Goal: Navigation & Orientation: Find specific page/section

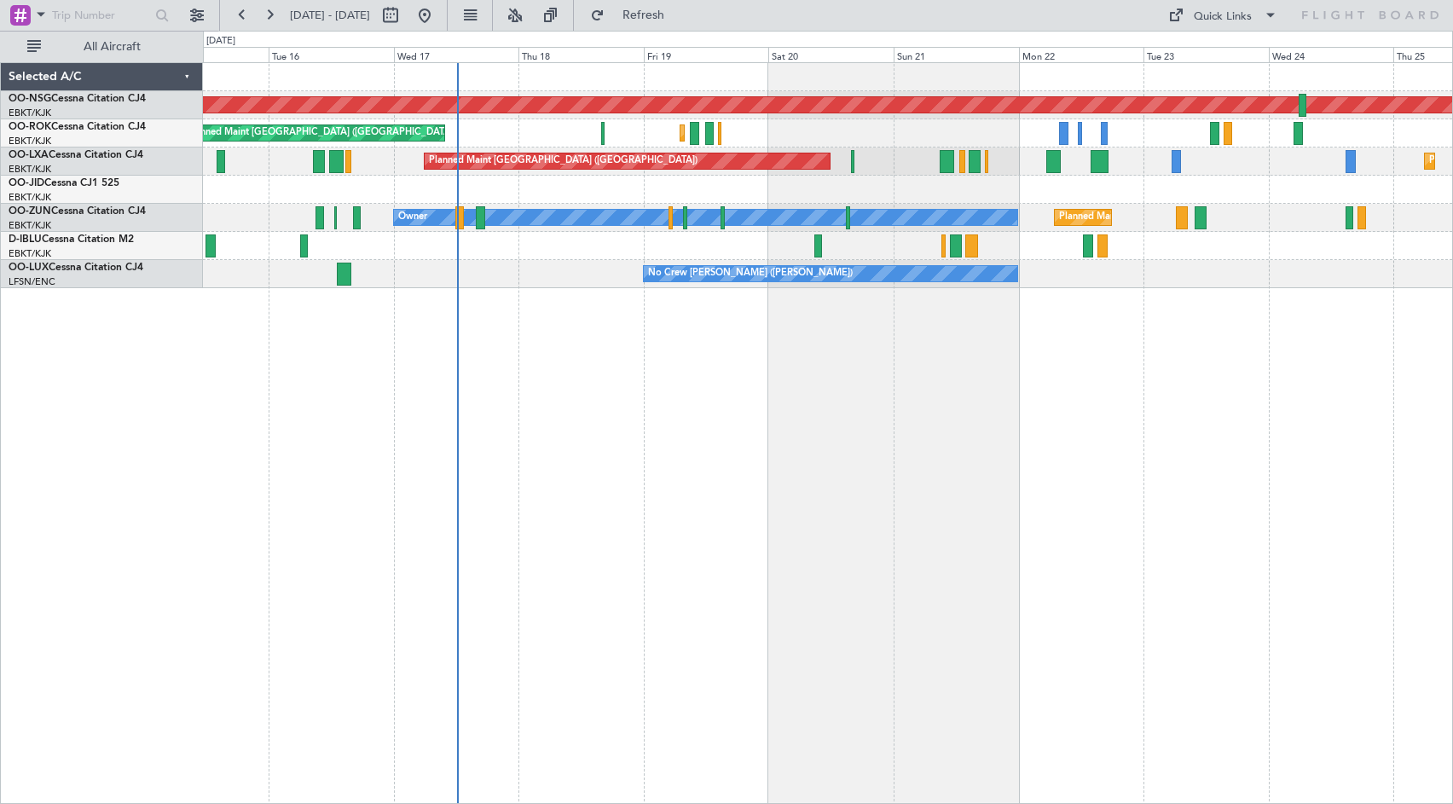
click at [845, 454] on div "Planned Maint [GEOGRAPHIC_DATA] ([GEOGRAPHIC_DATA]) Planned Maint [GEOGRAPHIC_D…" at bounding box center [828, 433] width 1250 height 742
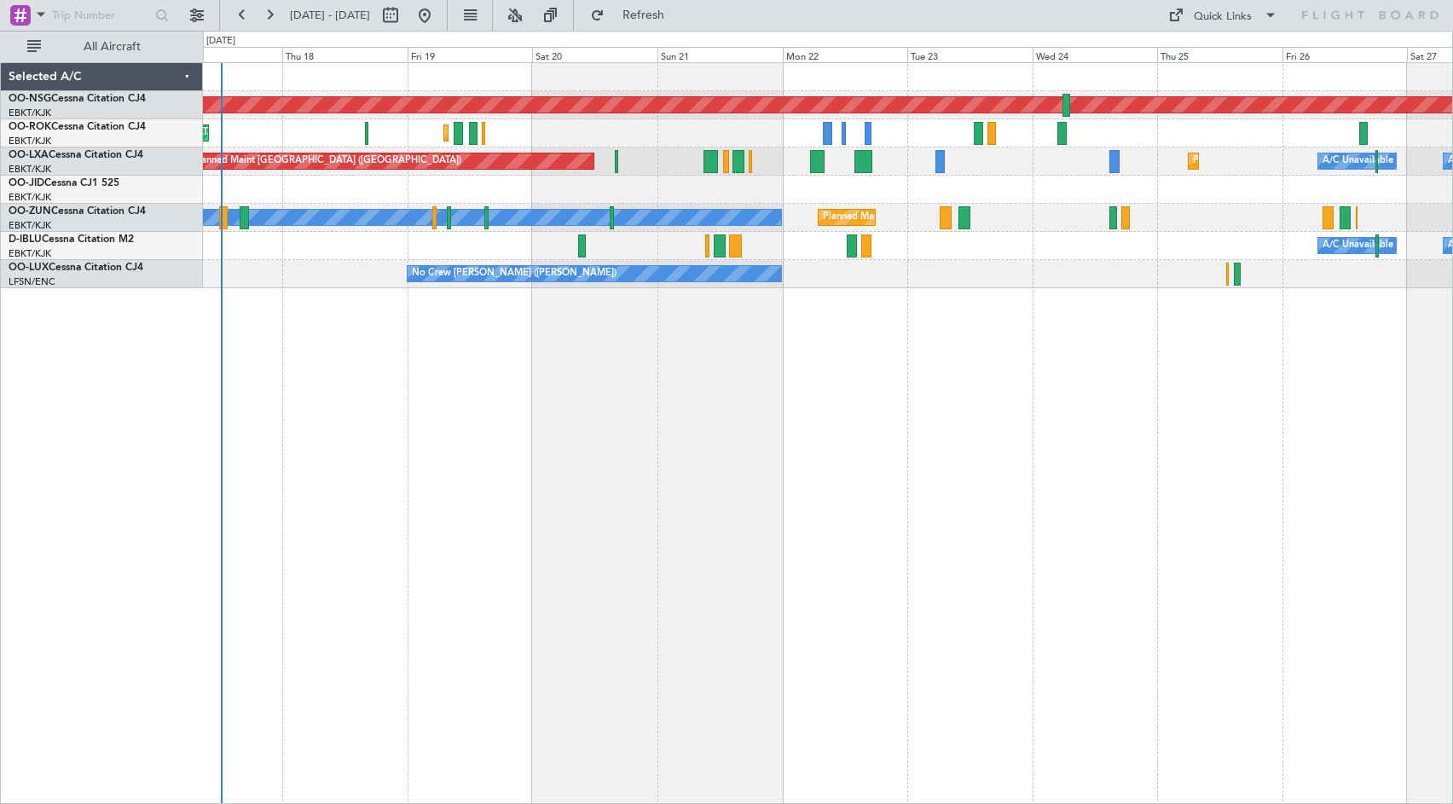
click at [788, 422] on div "Planned Maint [GEOGRAPHIC_DATA] ([GEOGRAPHIC_DATA]) Planned Maint [GEOGRAPHIC_D…" at bounding box center [828, 433] width 1250 height 742
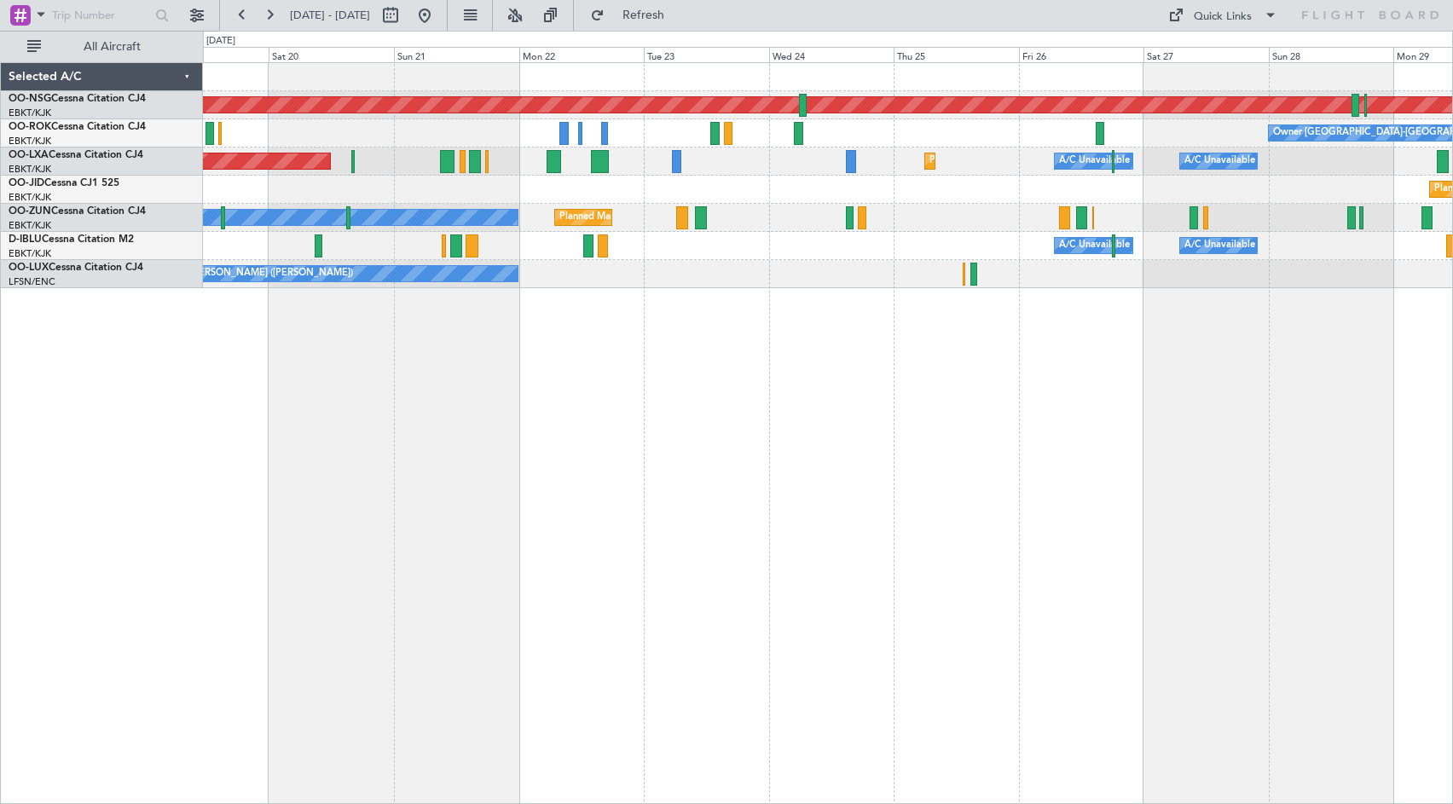
click at [816, 281] on div "Planned Maint [GEOGRAPHIC_DATA] ([GEOGRAPHIC_DATA]) Owner [GEOGRAPHIC_DATA]-[GE…" at bounding box center [827, 175] width 1249 height 225
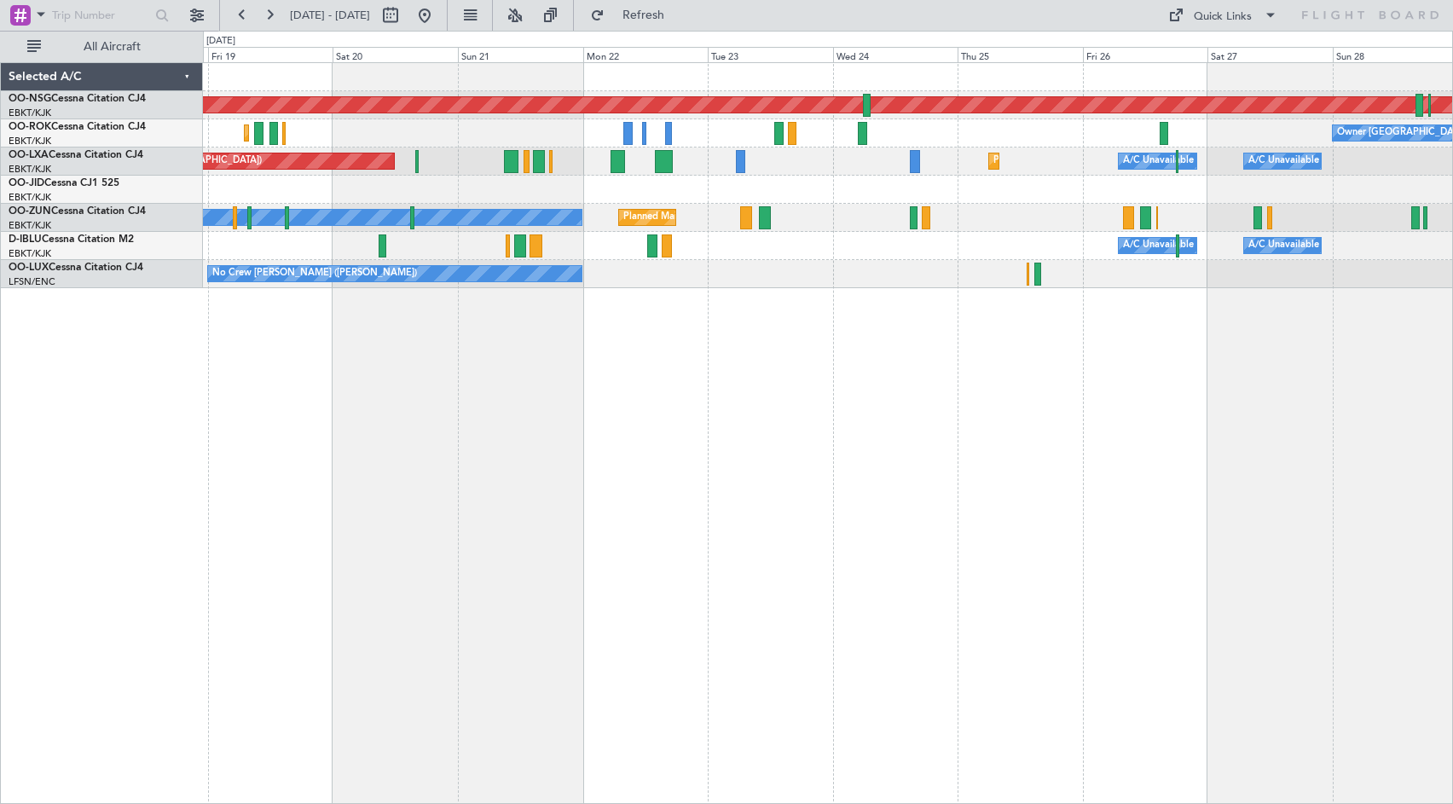
click at [847, 404] on div "Planned Maint [GEOGRAPHIC_DATA] ([GEOGRAPHIC_DATA]) Owner [GEOGRAPHIC_DATA]-[GE…" at bounding box center [828, 433] width 1250 height 742
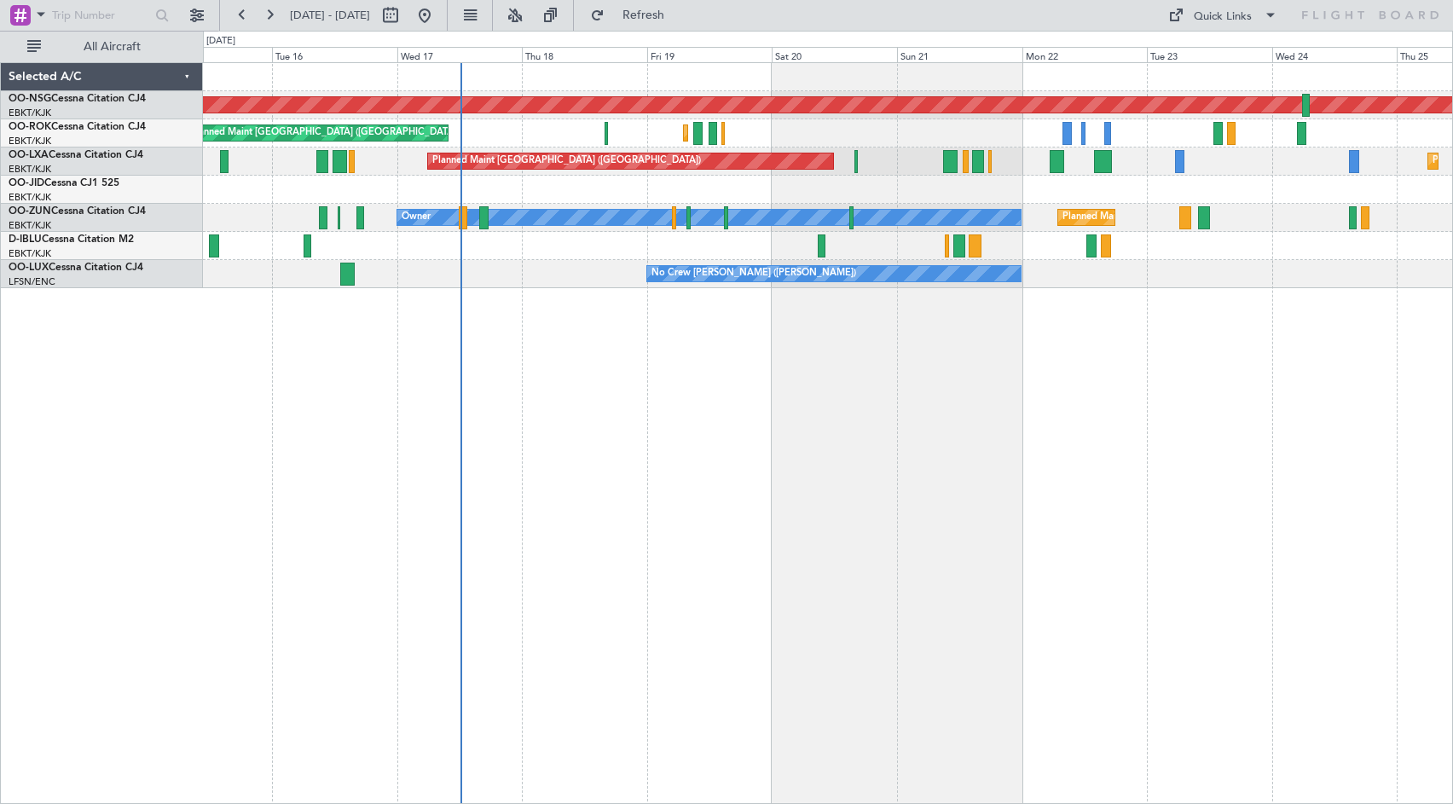
click at [823, 391] on div "Planned Maint [GEOGRAPHIC_DATA] ([GEOGRAPHIC_DATA]) Planned Maint [GEOGRAPHIC_D…" at bounding box center [828, 433] width 1250 height 742
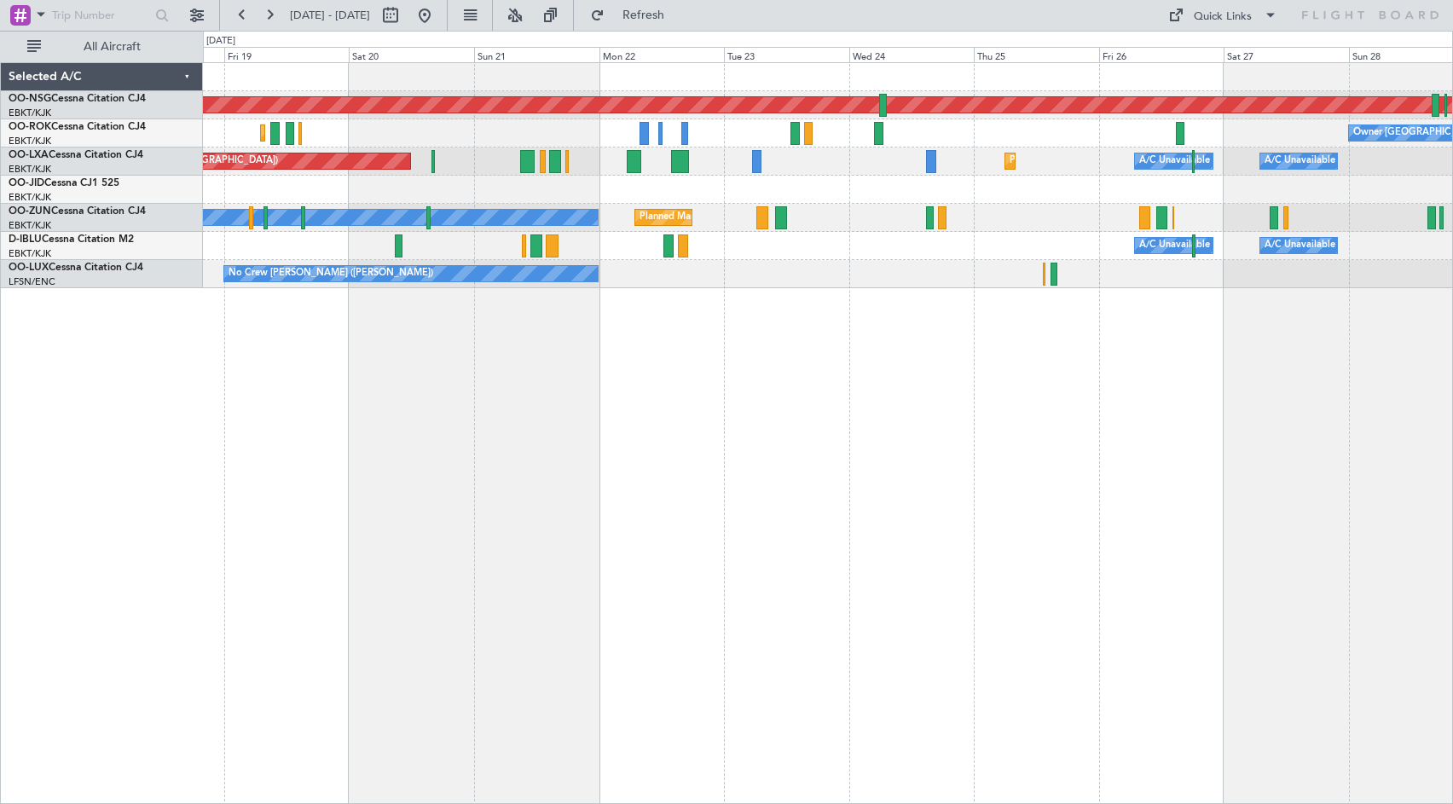
click at [409, 386] on div "Planned Maint [GEOGRAPHIC_DATA] ([GEOGRAPHIC_DATA]) Planned Maint [GEOGRAPHIC_D…" at bounding box center [828, 433] width 1250 height 742
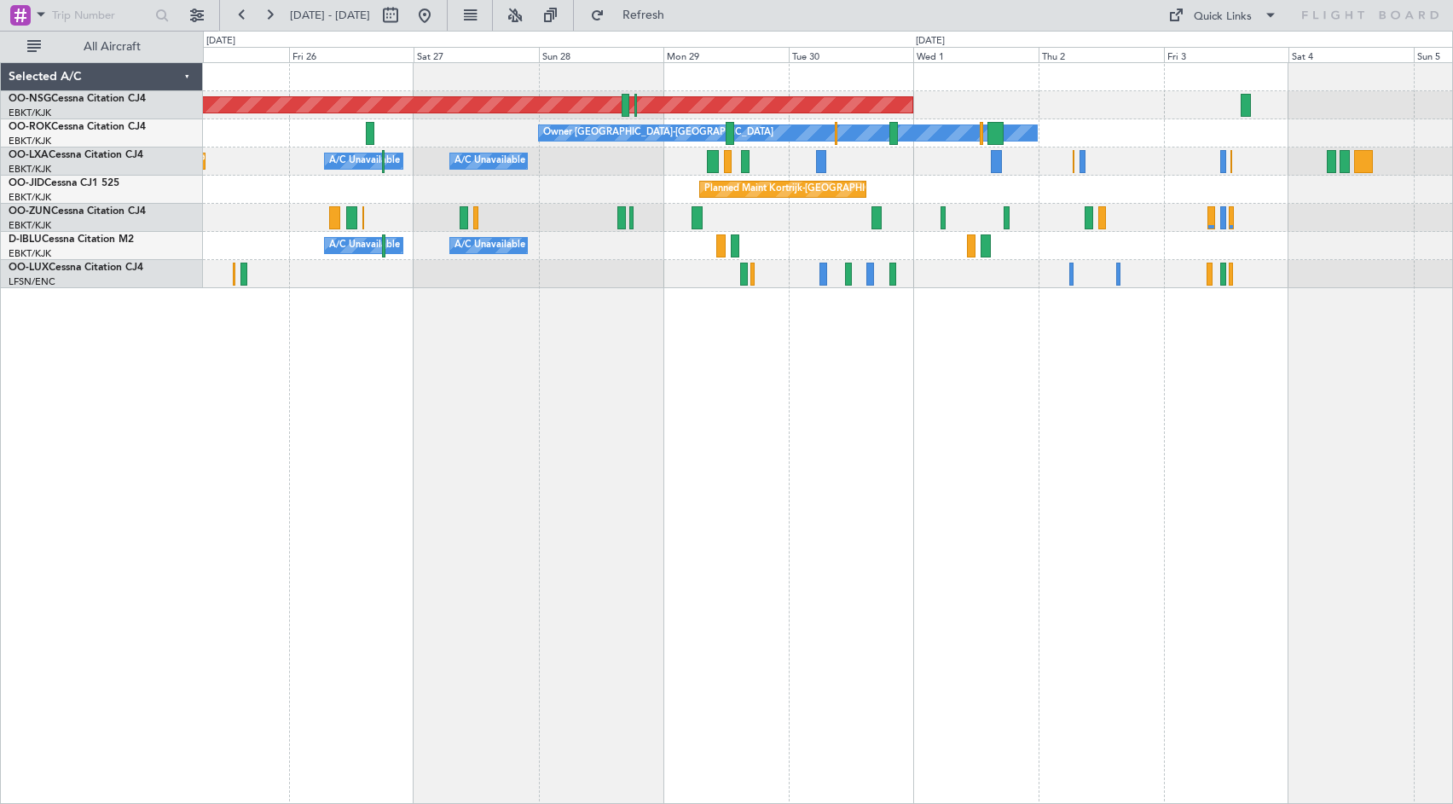
click at [732, 289] on div "Planned Maint [GEOGRAPHIC_DATA] ([GEOGRAPHIC_DATA]) Owner [GEOGRAPHIC_DATA]-[GE…" at bounding box center [828, 433] width 1250 height 742
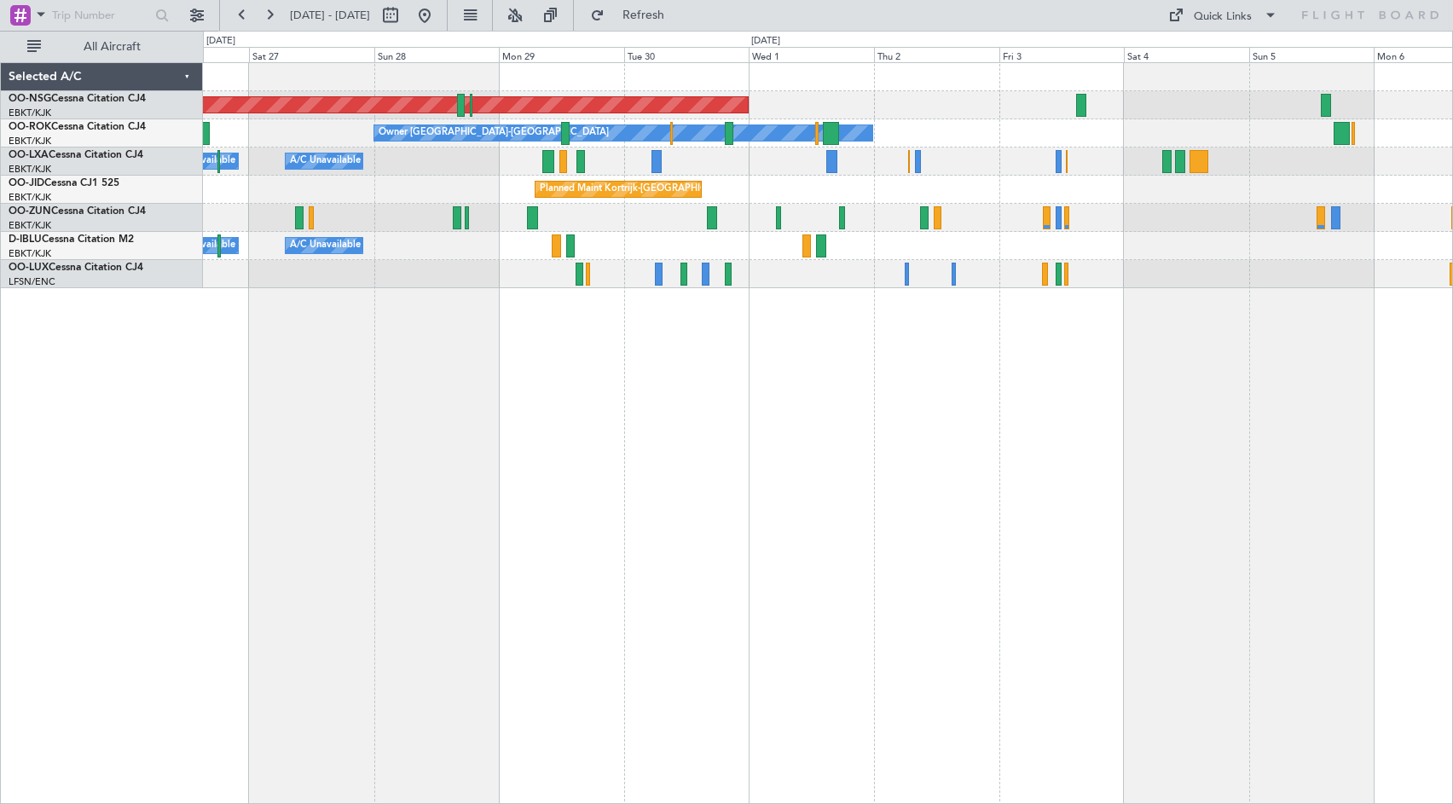
click at [1006, 186] on div "Planned Maint [GEOGRAPHIC_DATA] ([GEOGRAPHIC_DATA]) Owner [GEOGRAPHIC_DATA]-[GE…" at bounding box center [827, 175] width 1249 height 225
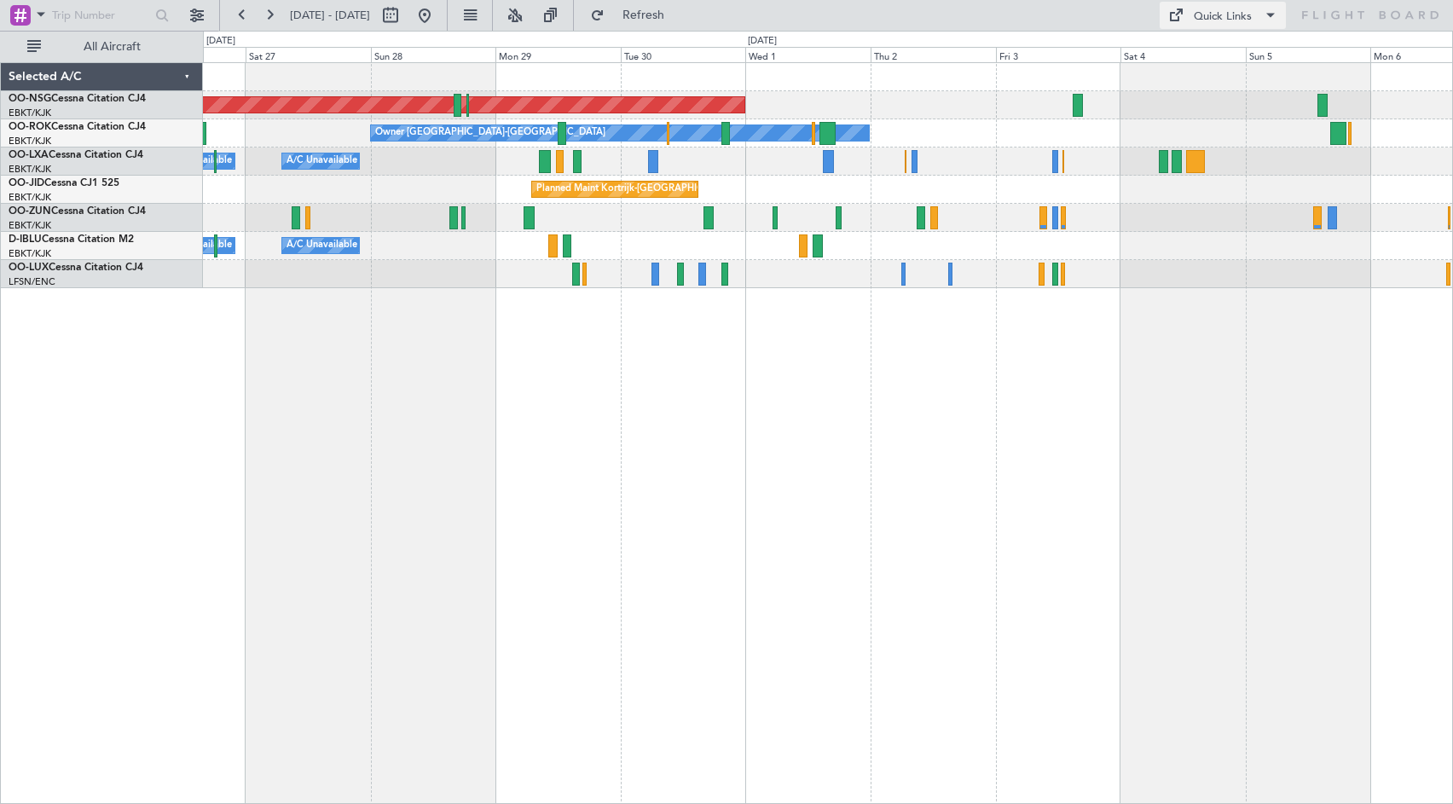
click at [1200, 21] on div "Quick Links" at bounding box center [1223, 17] width 58 height 17
click at [1207, 100] on button "Crew Board" at bounding box center [1227, 97] width 128 height 41
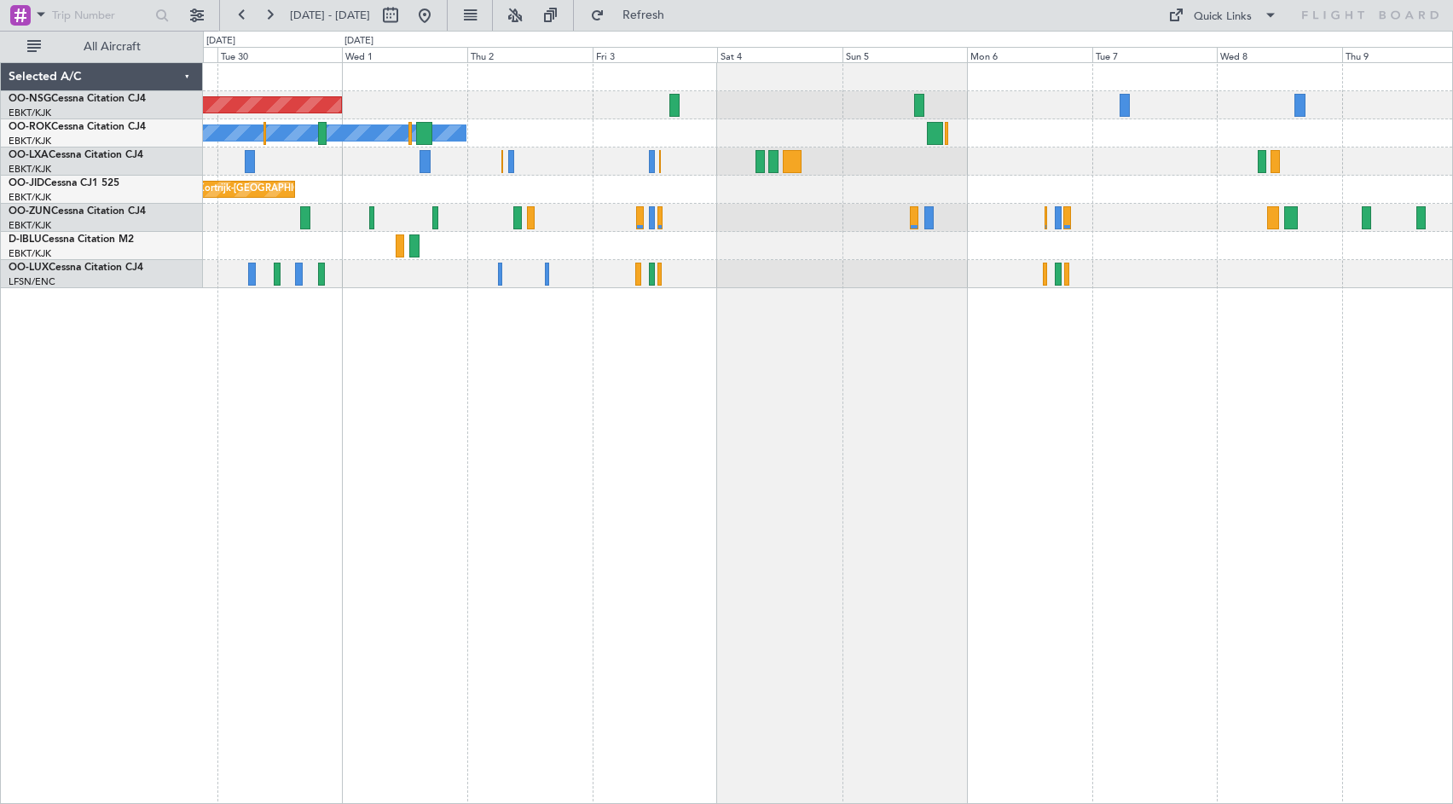
click at [668, 399] on div "Planned Maint [GEOGRAPHIC_DATA] ([GEOGRAPHIC_DATA]) Owner [GEOGRAPHIC_DATA]-[GE…" at bounding box center [828, 433] width 1250 height 742
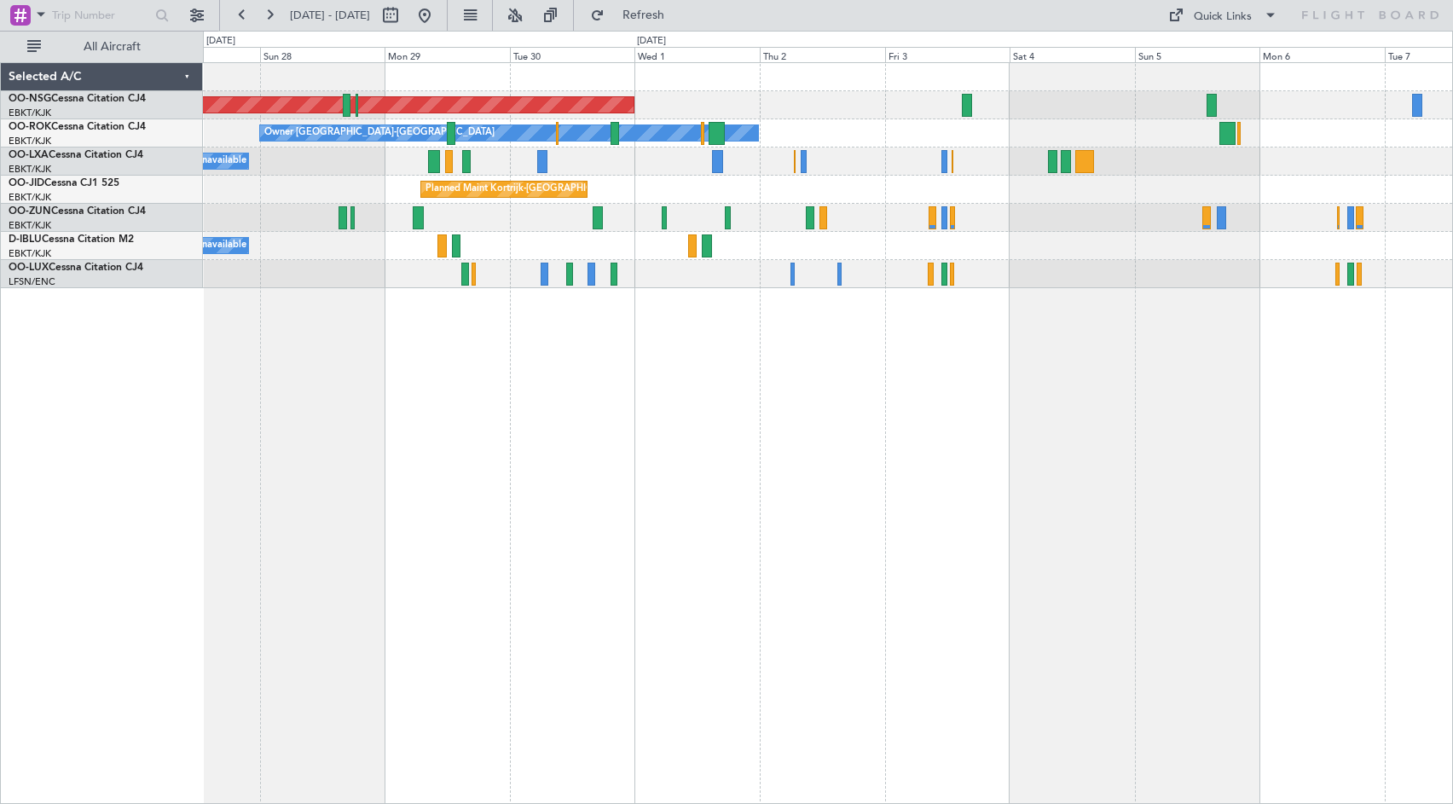
click at [808, 405] on div "Planned Maint [GEOGRAPHIC_DATA] ([GEOGRAPHIC_DATA]) Owner [GEOGRAPHIC_DATA]-[GE…" at bounding box center [828, 433] width 1250 height 742
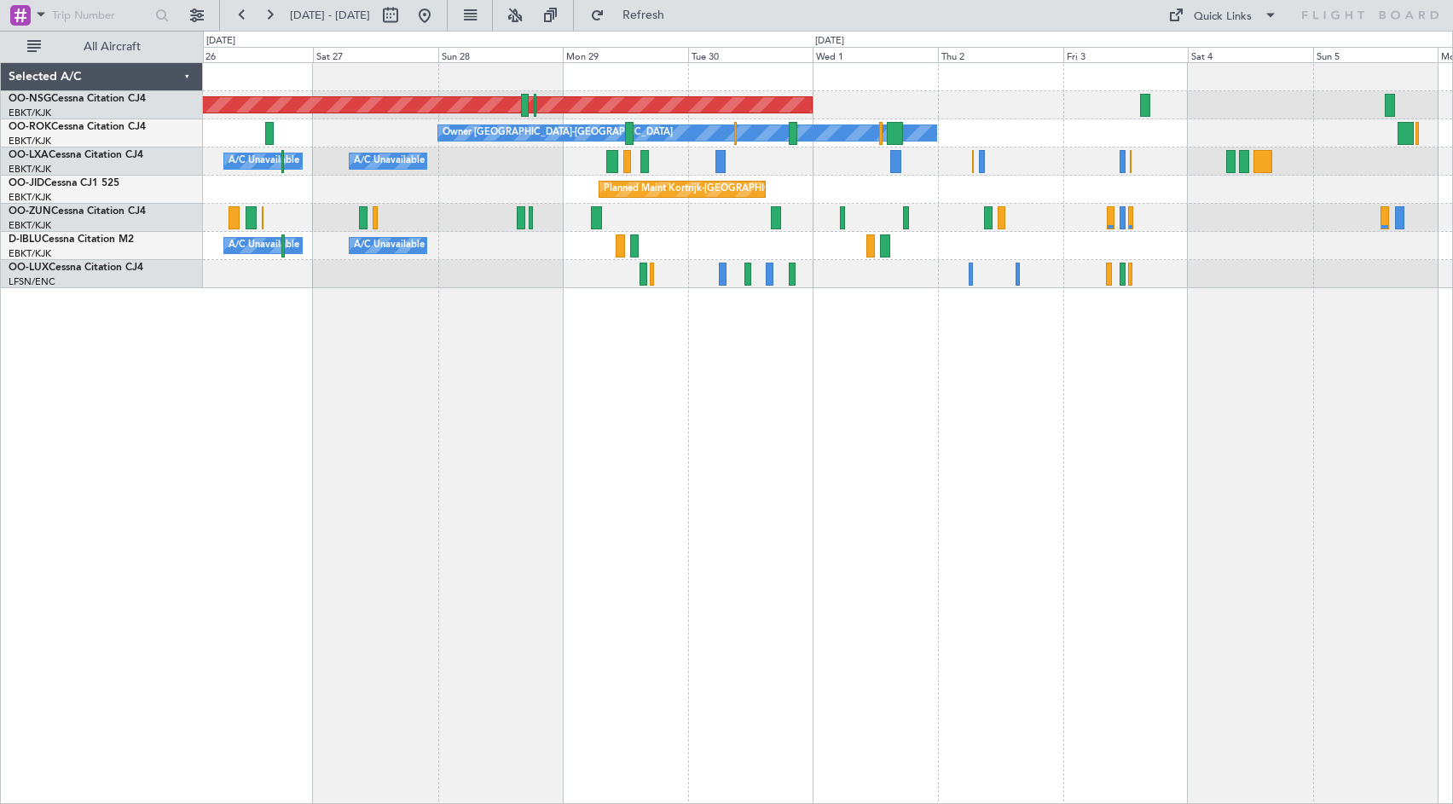
click at [986, 411] on div "Planned Maint [GEOGRAPHIC_DATA] ([GEOGRAPHIC_DATA]) Owner [GEOGRAPHIC_DATA]-[GE…" at bounding box center [828, 433] width 1250 height 742
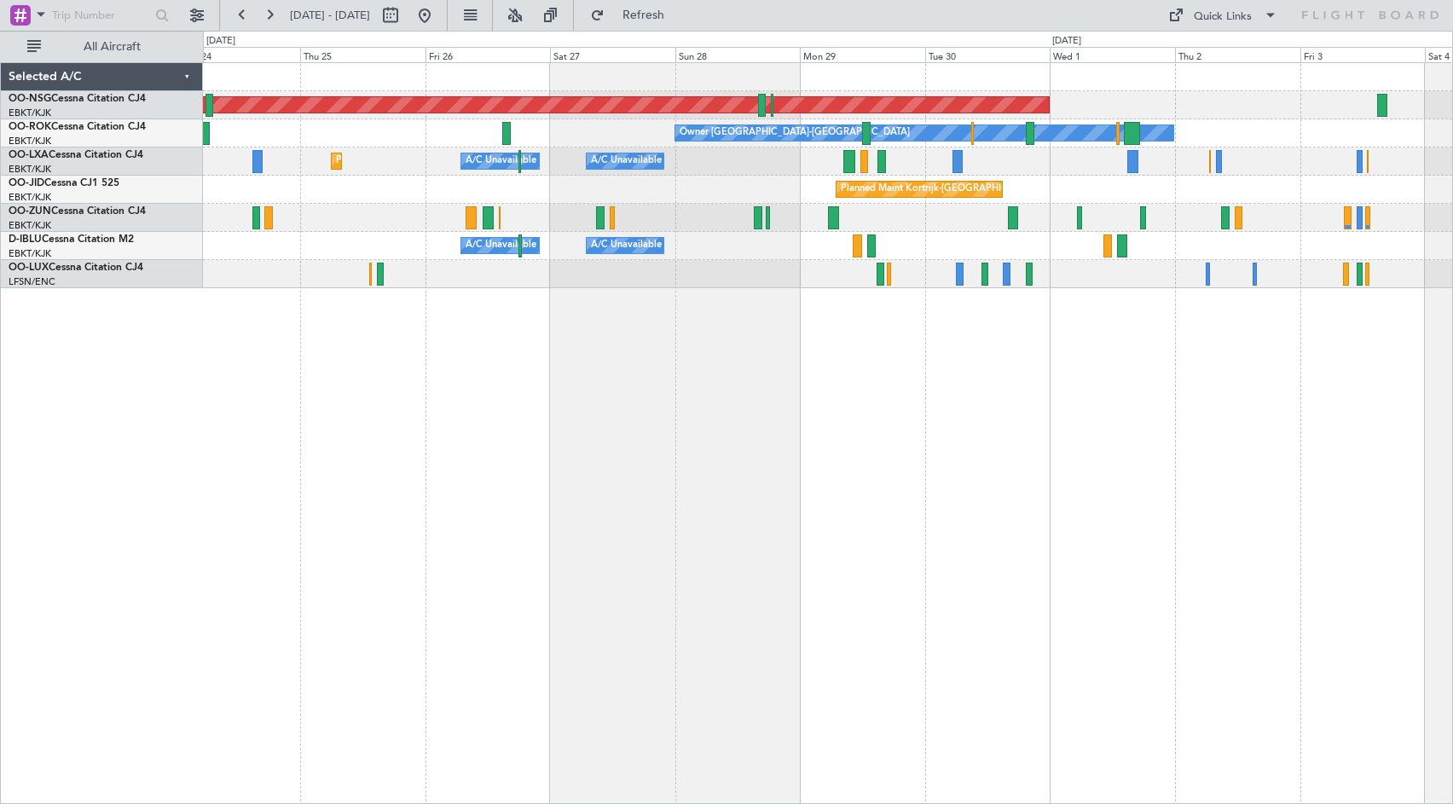
click at [870, 435] on div "Planned Maint [GEOGRAPHIC_DATA] ([GEOGRAPHIC_DATA]) Owner [GEOGRAPHIC_DATA]-[GE…" at bounding box center [828, 433] width 1250 height 742
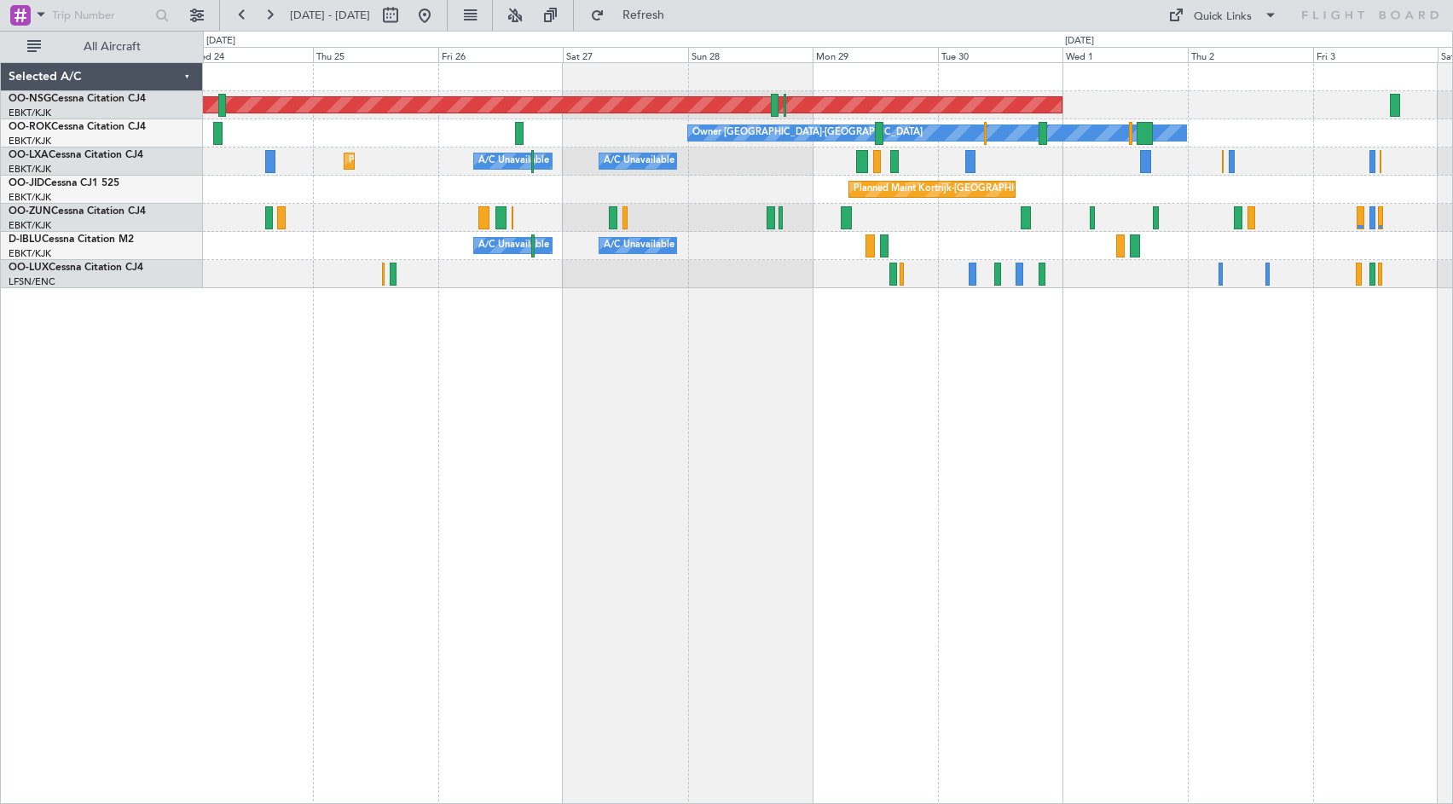
click at [466, 459] on div "Planned Maint [GEOGRAPHIC_DATA] ([GEOGRAPHIC_DATA]) Owner [GEOGRAPHIC_DATA]-[GE…" at bounding box center [828, 433] width 1250 height 742
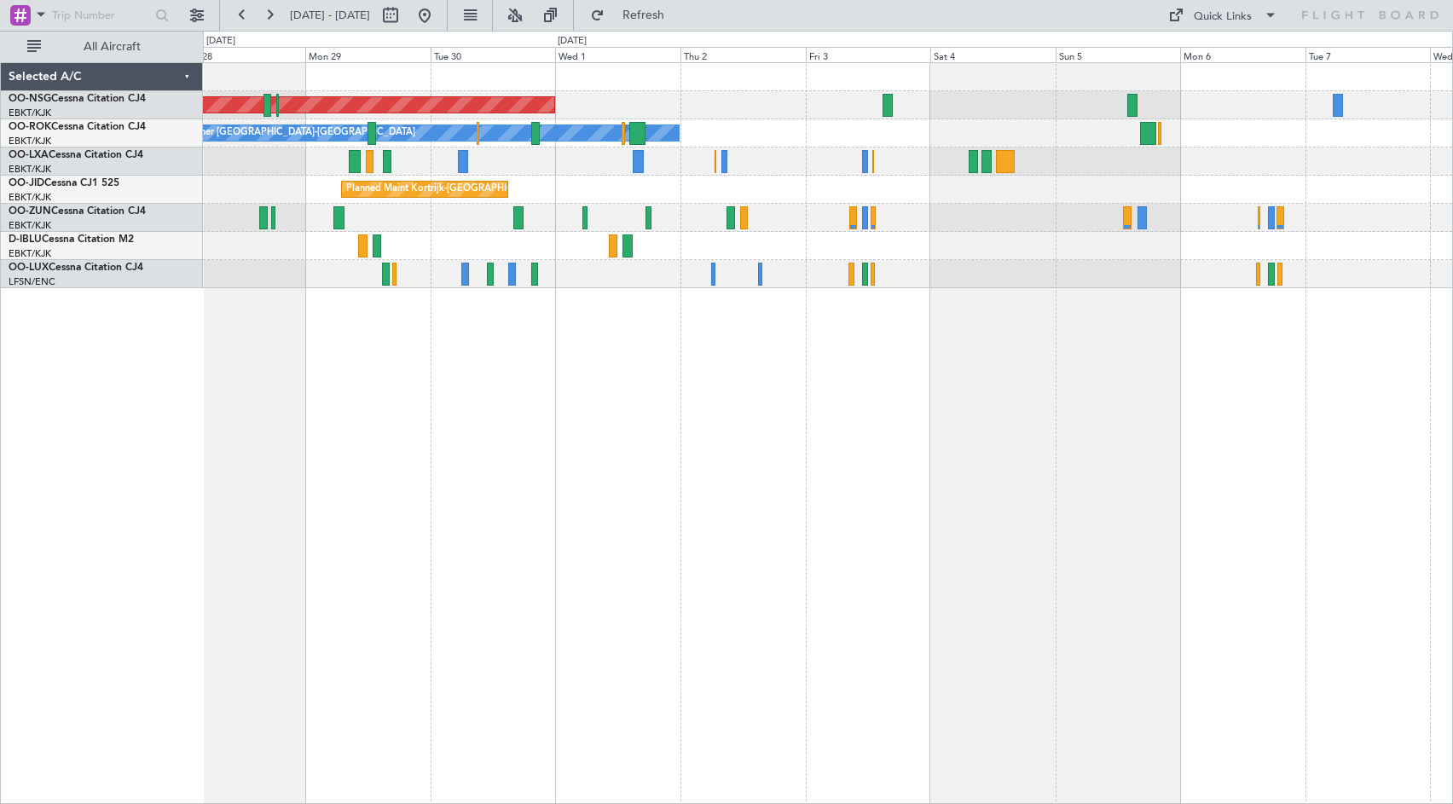
click at [611, 473] on div "Planned Maint [GEOGRAPHIC_DATA] ([GEOGRAPHIC_DATA]) Owner [GEOGRAPHIC_DATA]-[GE…" at bounding box center [828, 433] width 1250 height 742
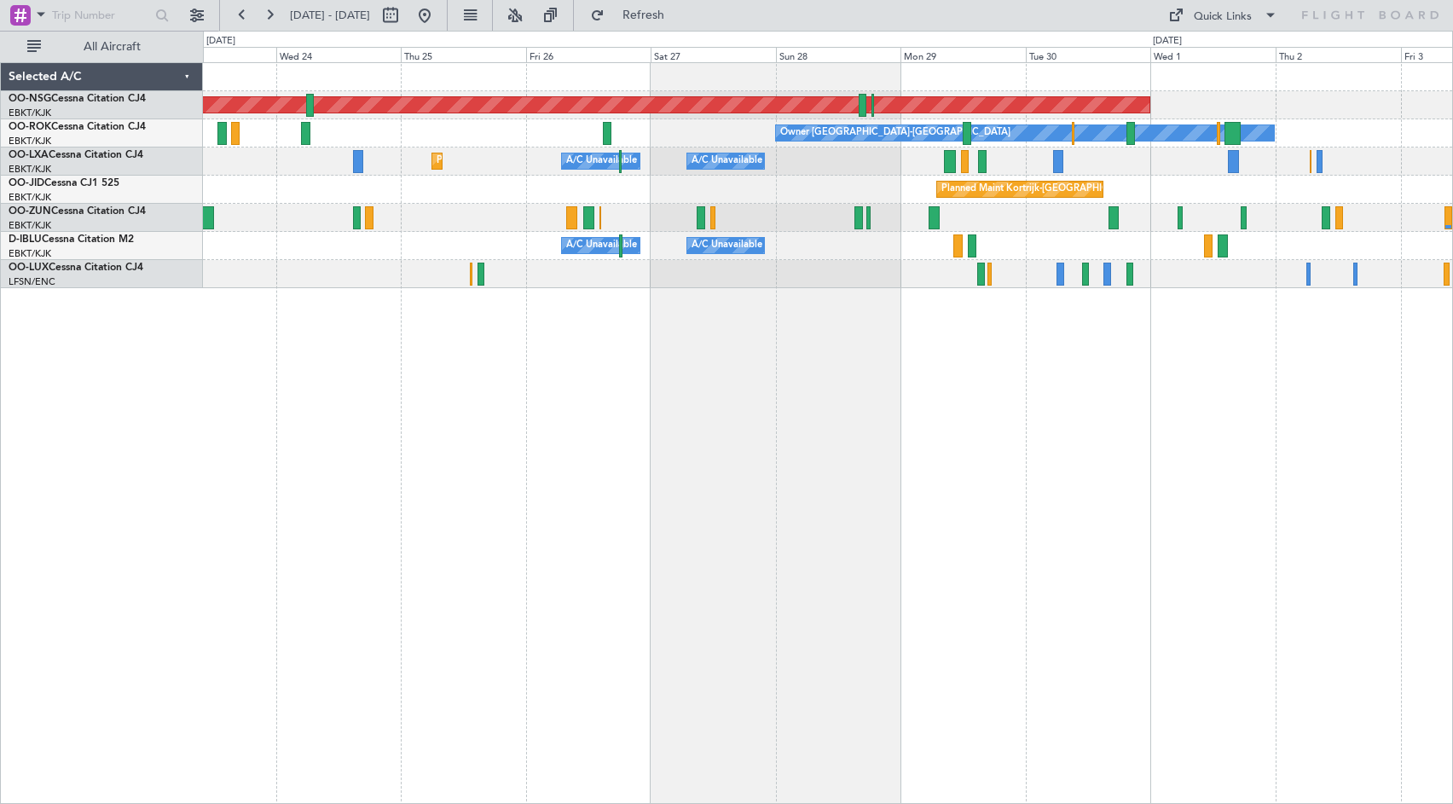
click at [1058, 476] on div "Planned Maint [GEOGRAPHIC_DATA] ([GEOGRAPHIC_DATA]) Owner [GEOGRAPHIC_DATA]-[GE…" at bounding box center [828, 433] width 1250 height 742
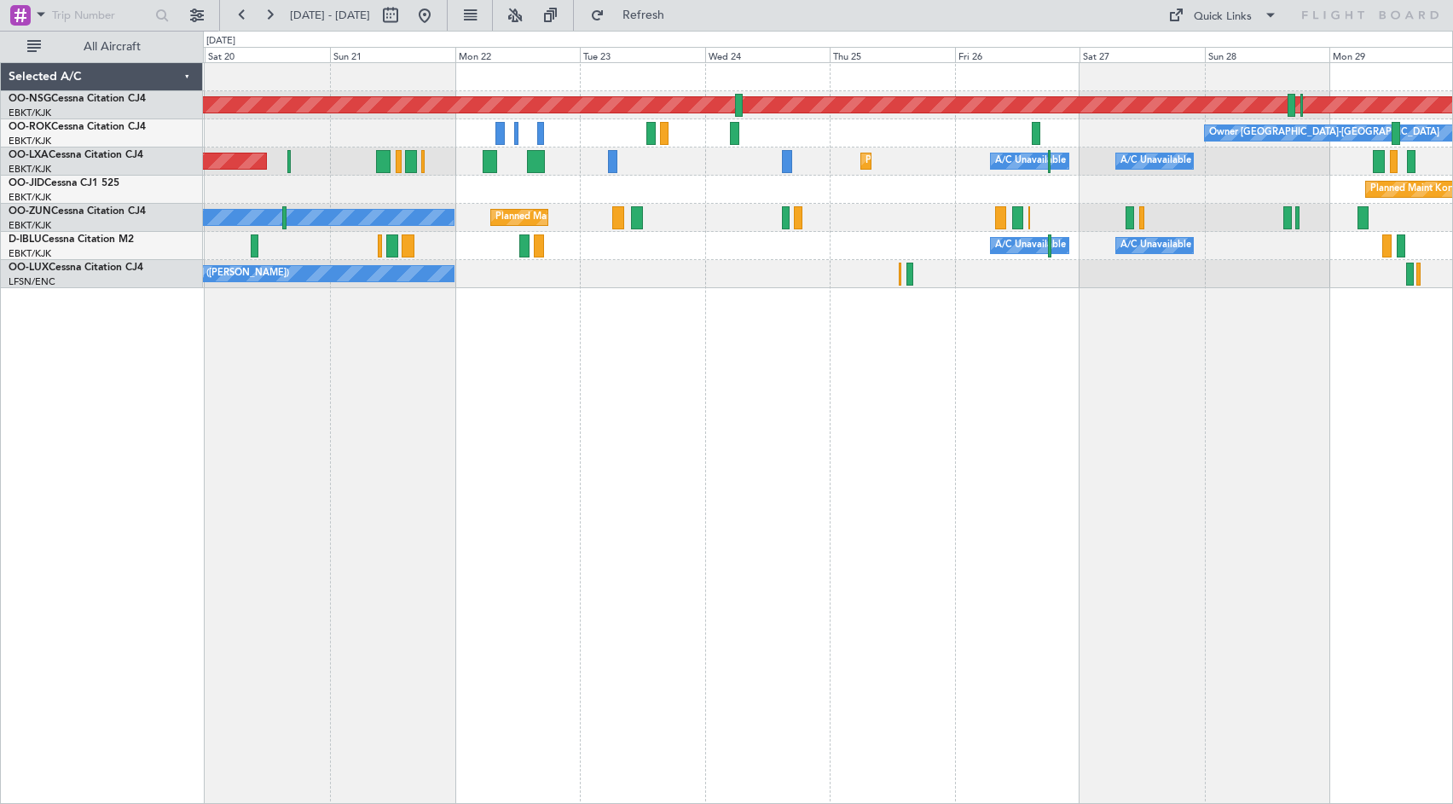
click at [1187, 466] on div "Planned Maint [GEOGRAPHIC_DATA] ([GEOGRAPHIC_DATA]) Owner [GEOGRAPHIC_DATA]-[GE…" at bounding box center [828, 433] width 1250 height 742
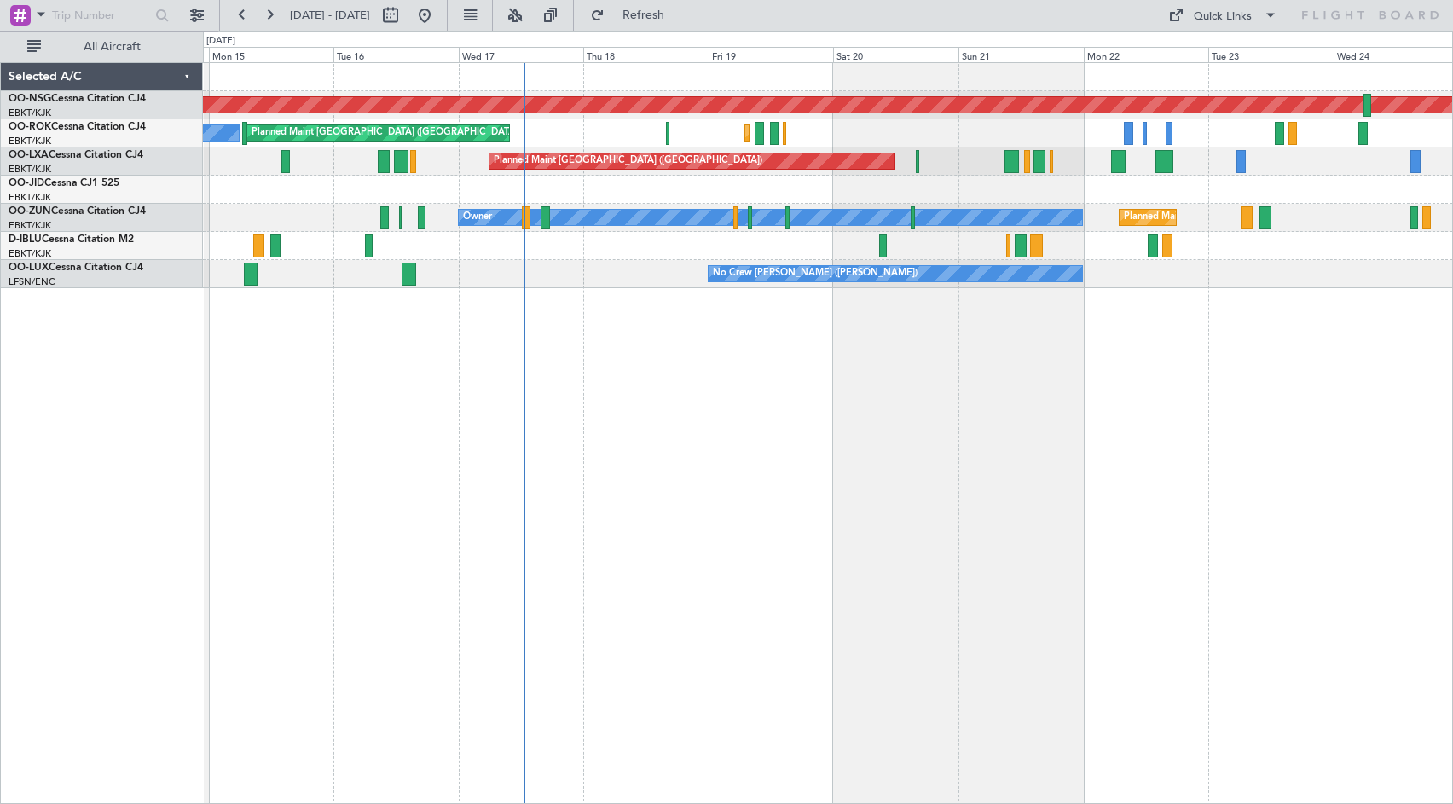
click at [1306, 467] on div "Planned Maint [GEOGRAPHIC_DATA] ([GEOGRAPHIC_DATA]) Planned Maint [GEOGRAPHIC_D…" at bounding box center [828, 433] width 1250 height 742
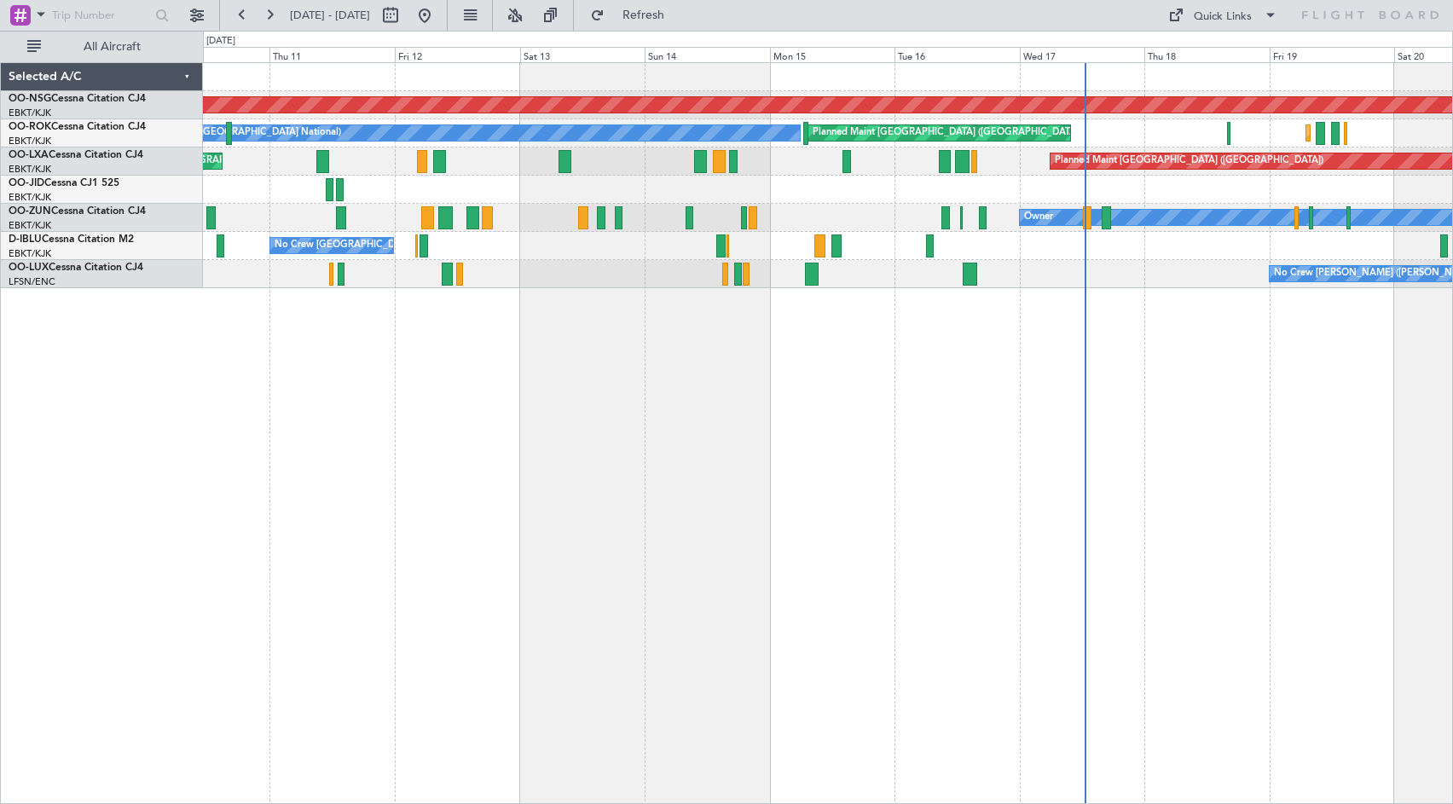
click at [1376, 464] on div "Planned Maint [GEOGRAPHIC_DATA] ([GEOGRAPHIC_DATA]) Planned Maint [GEOGRAPHIC_D…" at bounding box center [828, 433] width 1250 height 742
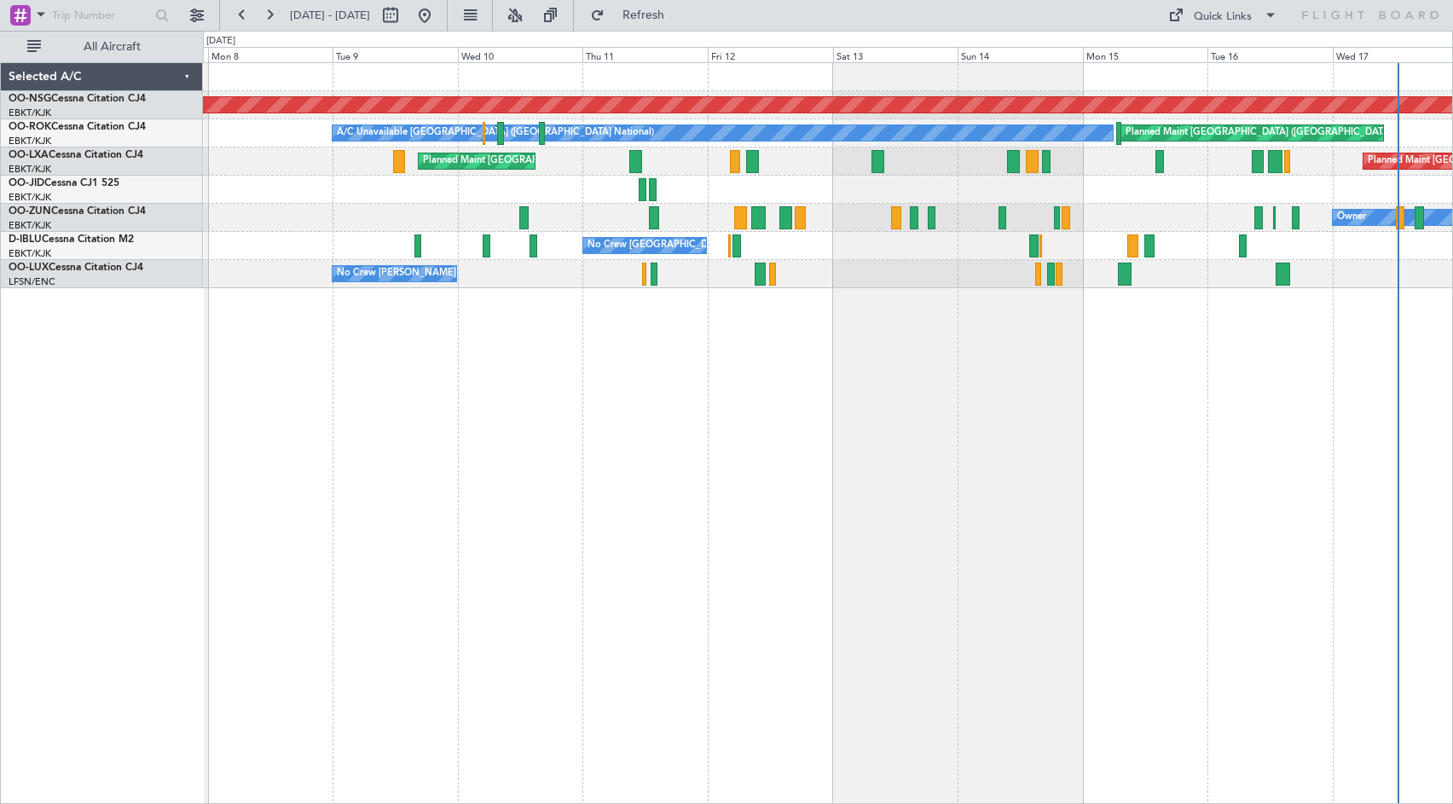
click at [826, 467] on div "Planned Maint [GEOGRAPHIC_DATA] ([GEOGRAPHIC_DATA]) A/C Unavailable [GEOGRAPHIC…" at bounding box center [828, 433] width 1250 height 742
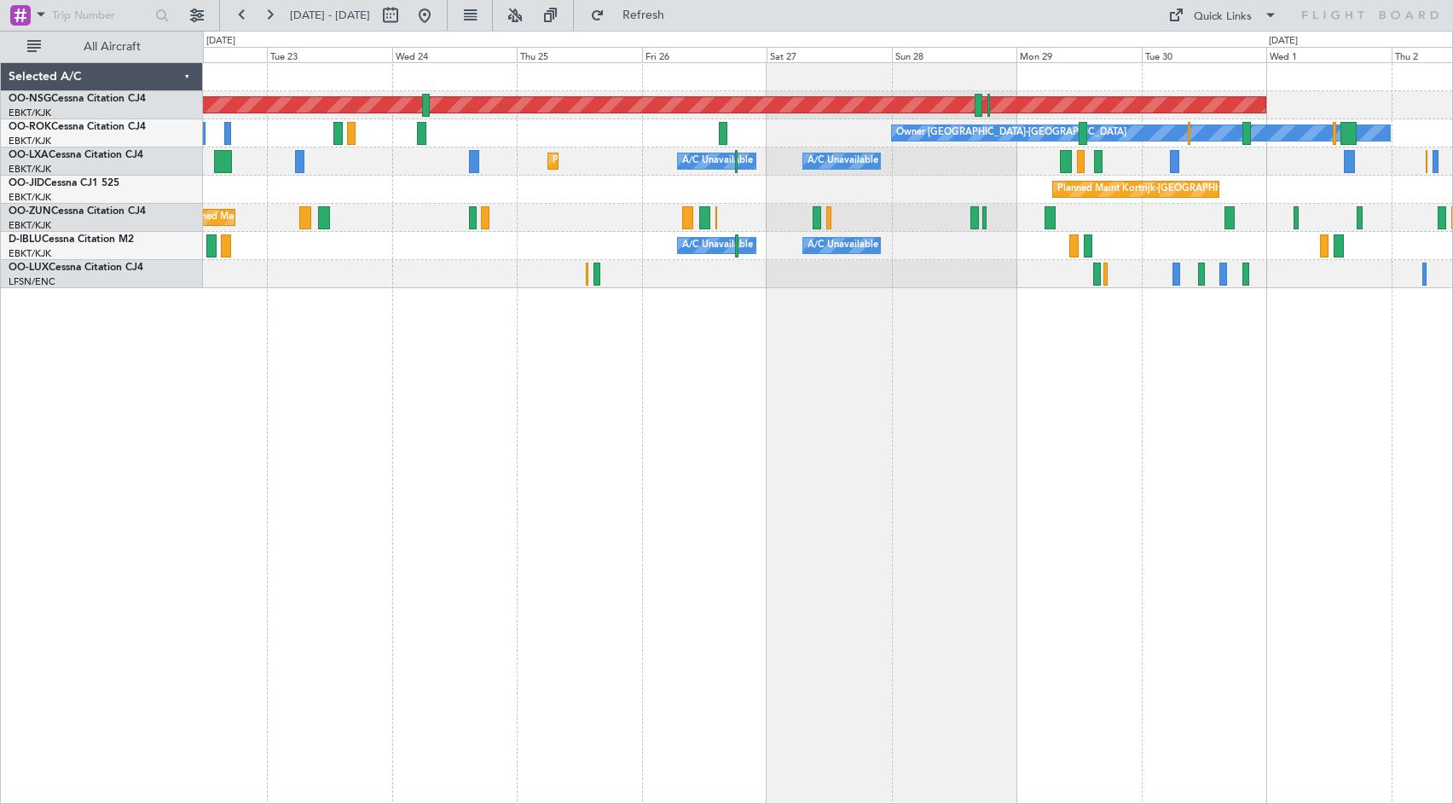
click at [356, 437] on div "Planned Maint [GEOGRAPHIC_DATA] ([GEOGRAPHIC_DATA]) Owner [GEOGRAPHIC_DATA]-[GE…" at bounding box center [828, 433] width 1250 height 742
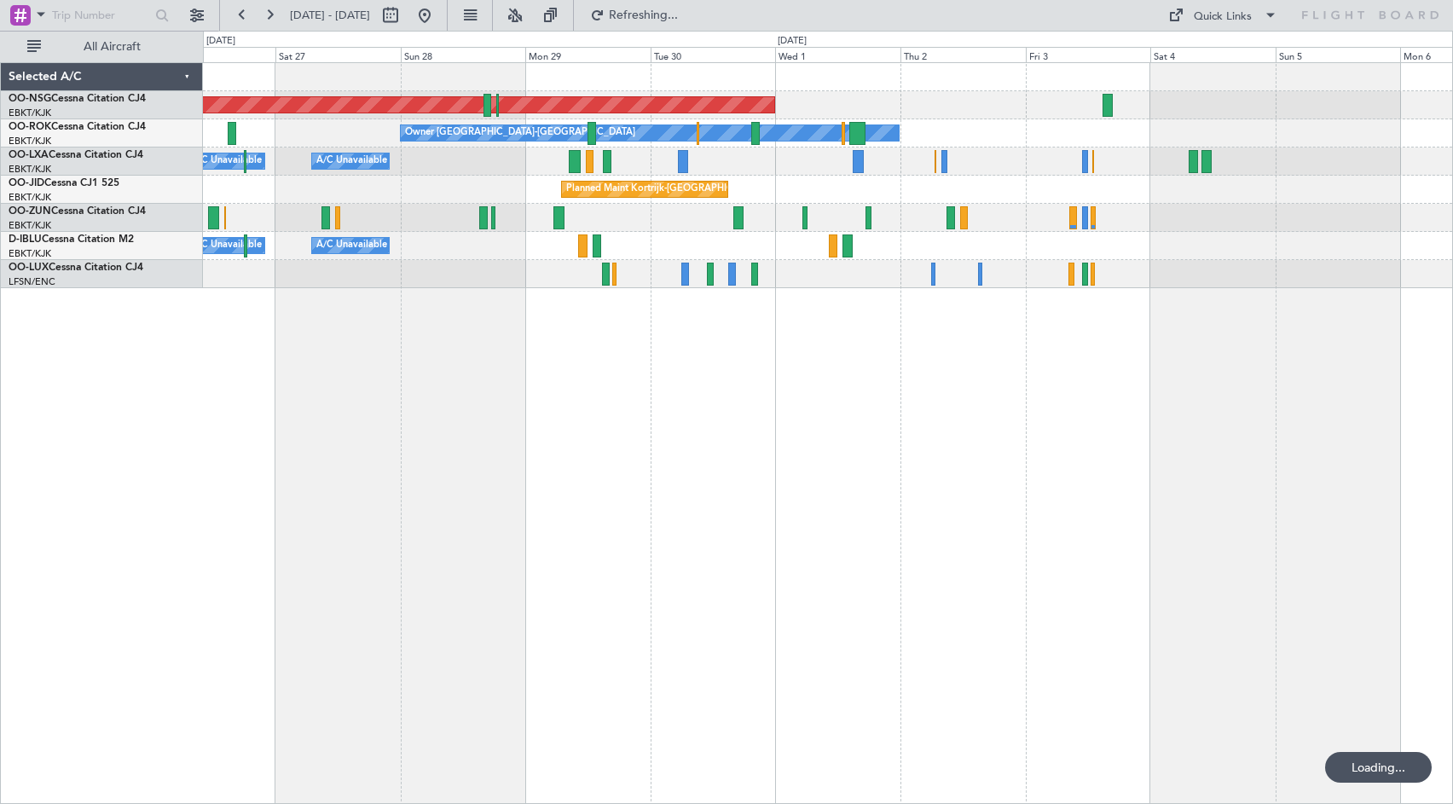
click at [545, 434] on div "Planned Maint [GEOGRAPHIC_DATA] ([GEOGRAPHIC_DATA]) Owner [GEOGRAPHIC_DATA]-[GE…" at bounding box center [828, 433] width 1250 height 742
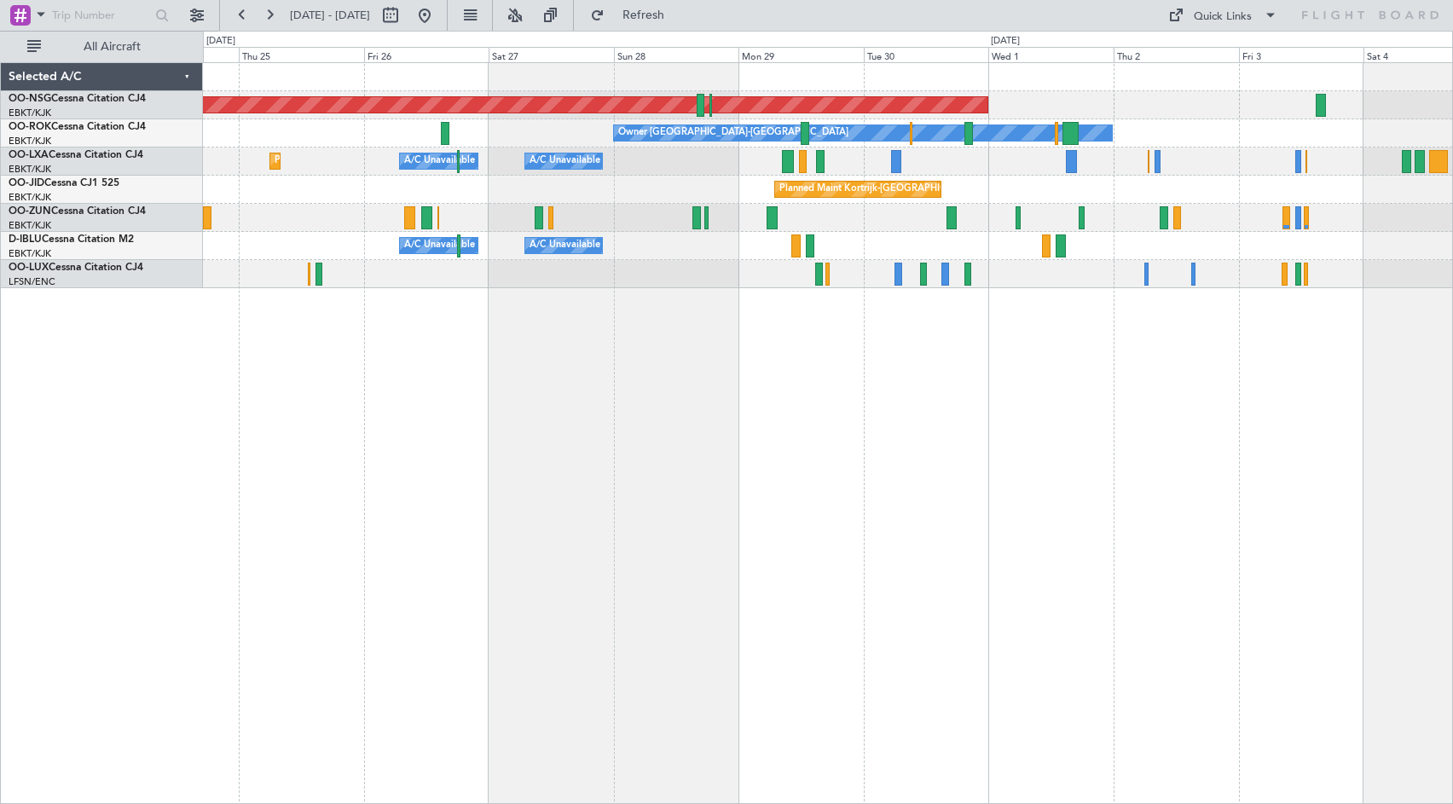
click at [1354, 449] on div "Planned Maint [GEOGRAPHIC_DATA] ([GEOGRAPHIC_DATA]) Owner [GEOGRAPHIC_DATA]-[GE…" at bounding box center [828, 433] width 1250 height 742
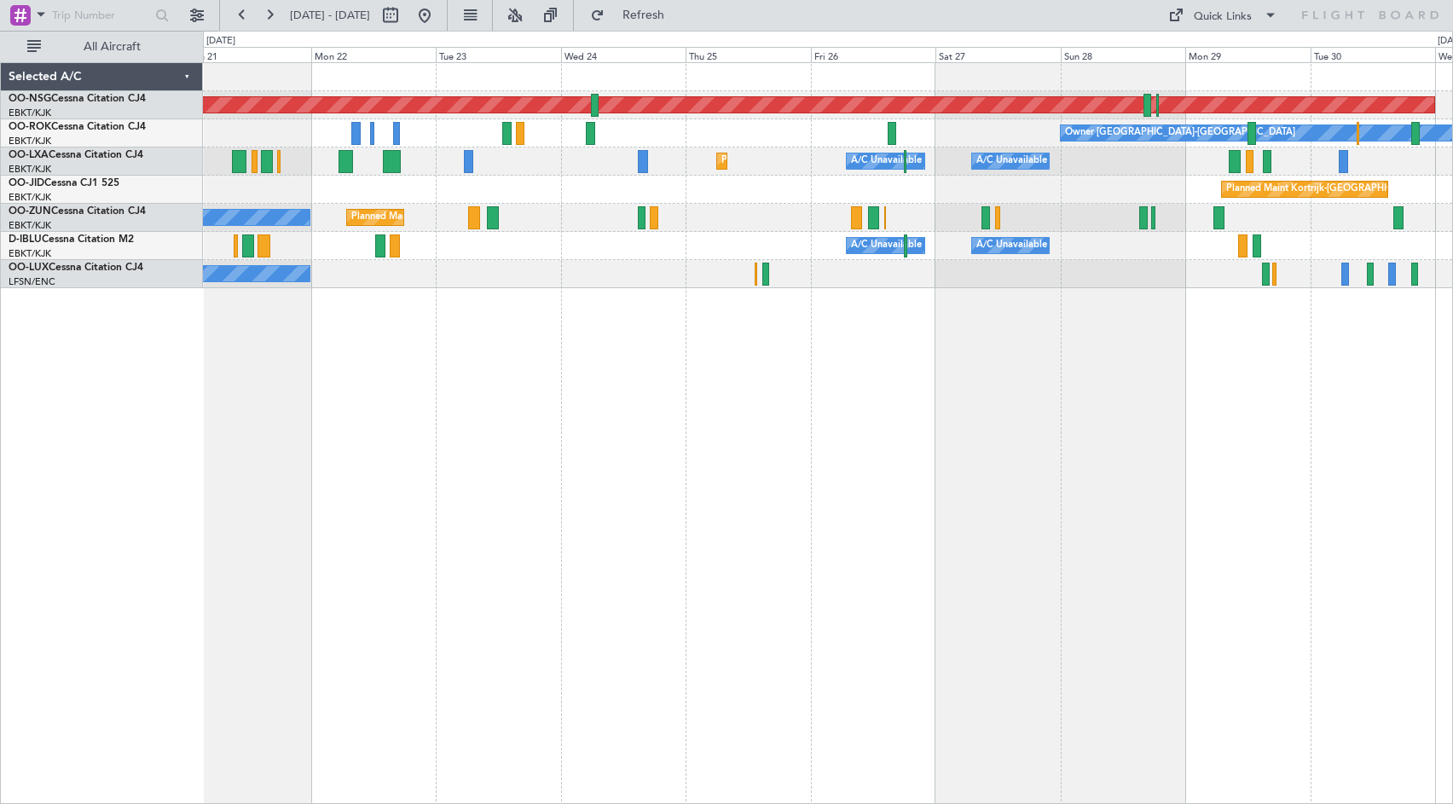
click at [1192, 424] on div "Planned Maint [GEOGRAPHIC_DATA] ([GEOGRAPHIC_DATA]) Owner [GEOGRAPHIC_DATA]-[GE…" at bounding box center [828, 433] width 1250 height 742
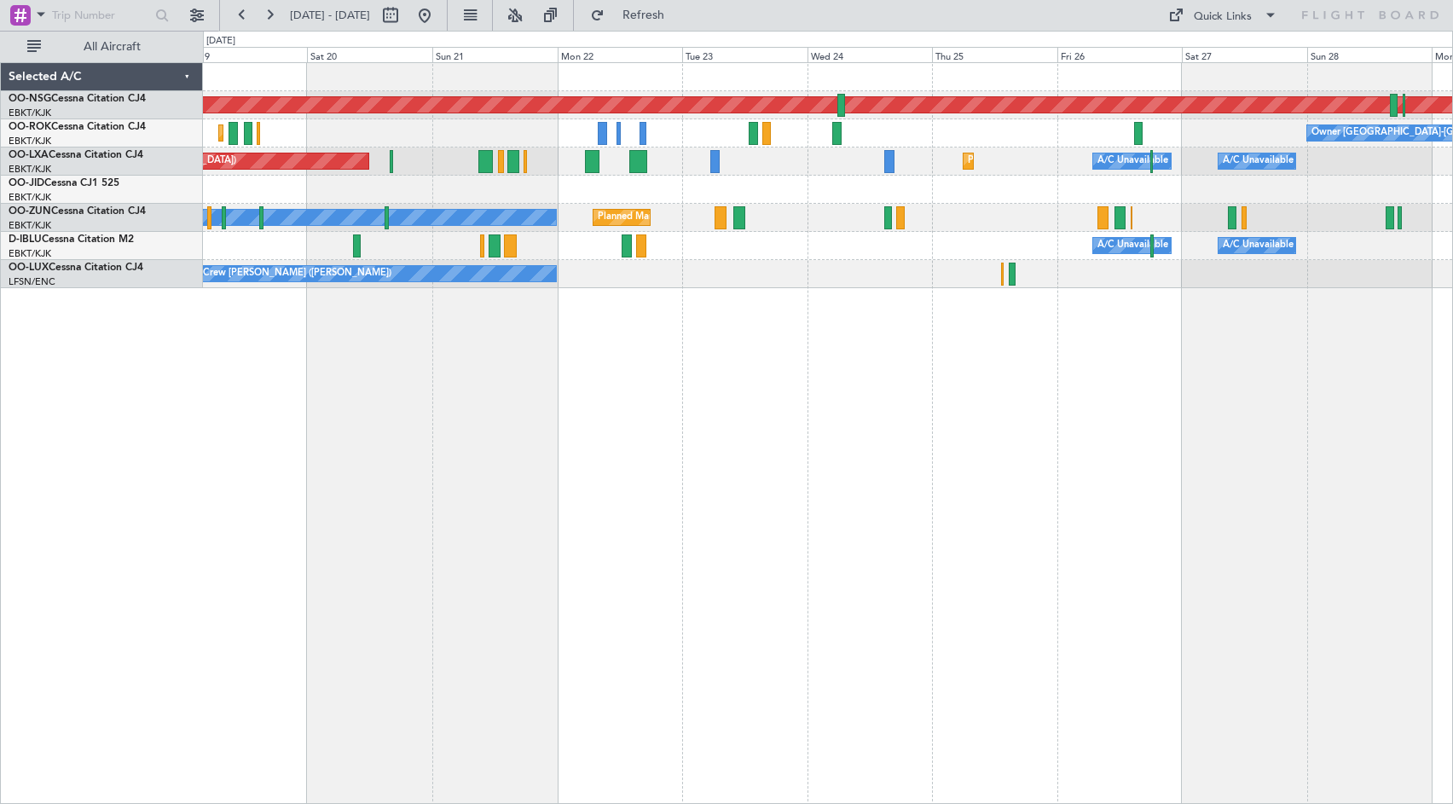
click at [1118, 397] on div "Planned Maint [GEOGRAPHIC_DATA] ([GEOGRAPHIC_DATA]) Owner [GEOGRAPHIC_DATA]-[GE…" at bounding box center [828, 433] width 1250 height 742
